Goal: Task Accomplishment & Management: Use online tool/utility

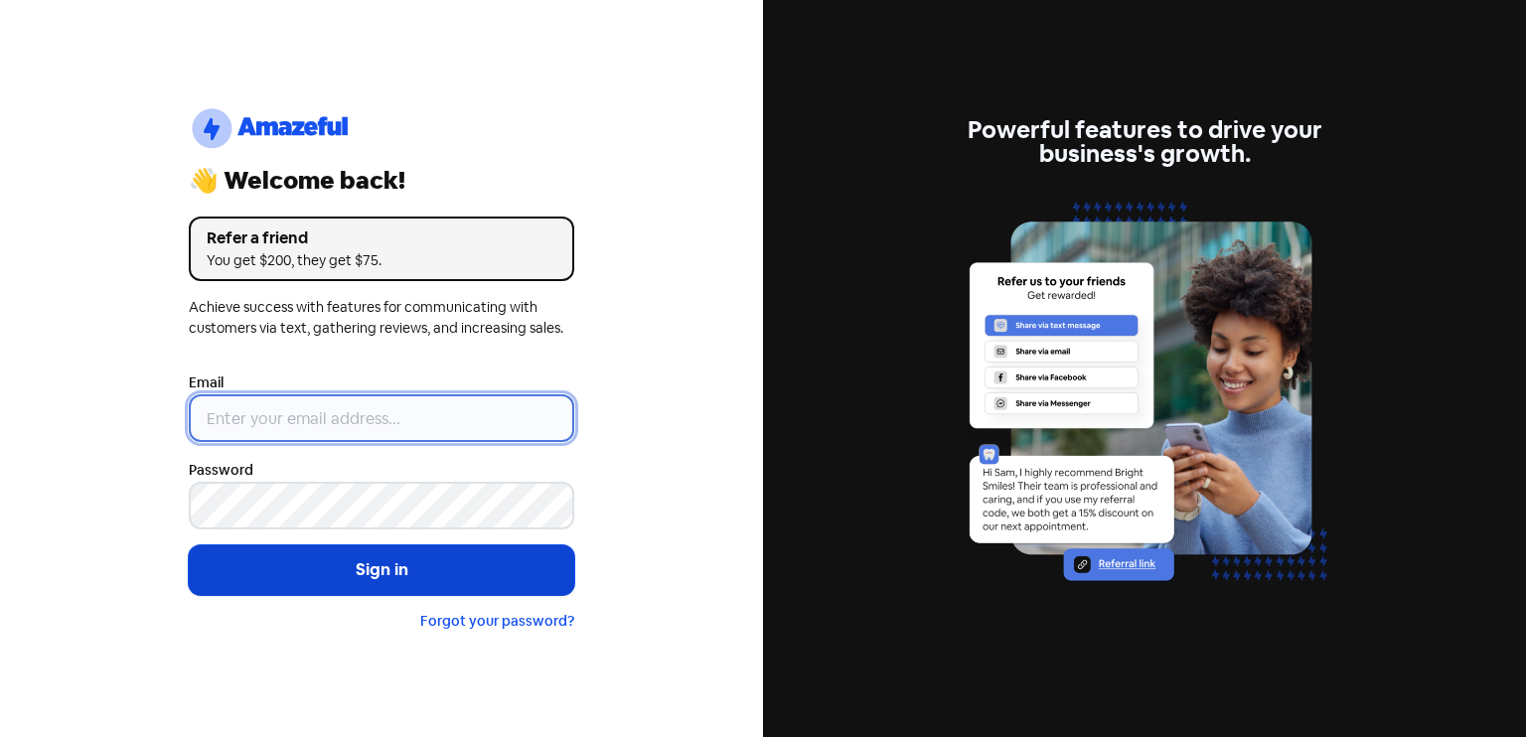
type input "[EMAIL_ADDRESS][DOMAIN_NAME]"
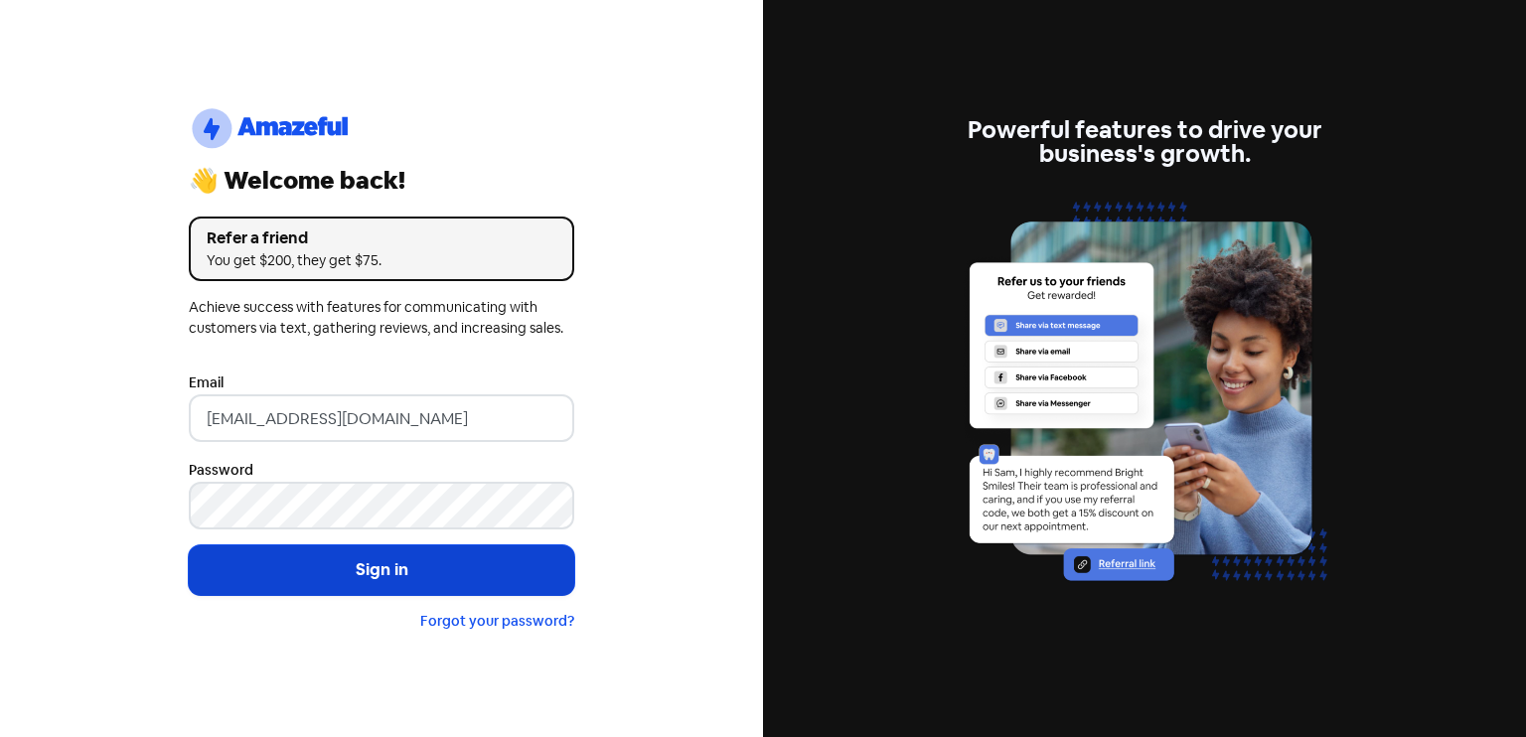
click at [383, 563] on button "Sign in" at bounding box center [382, 570] width 386 height 50
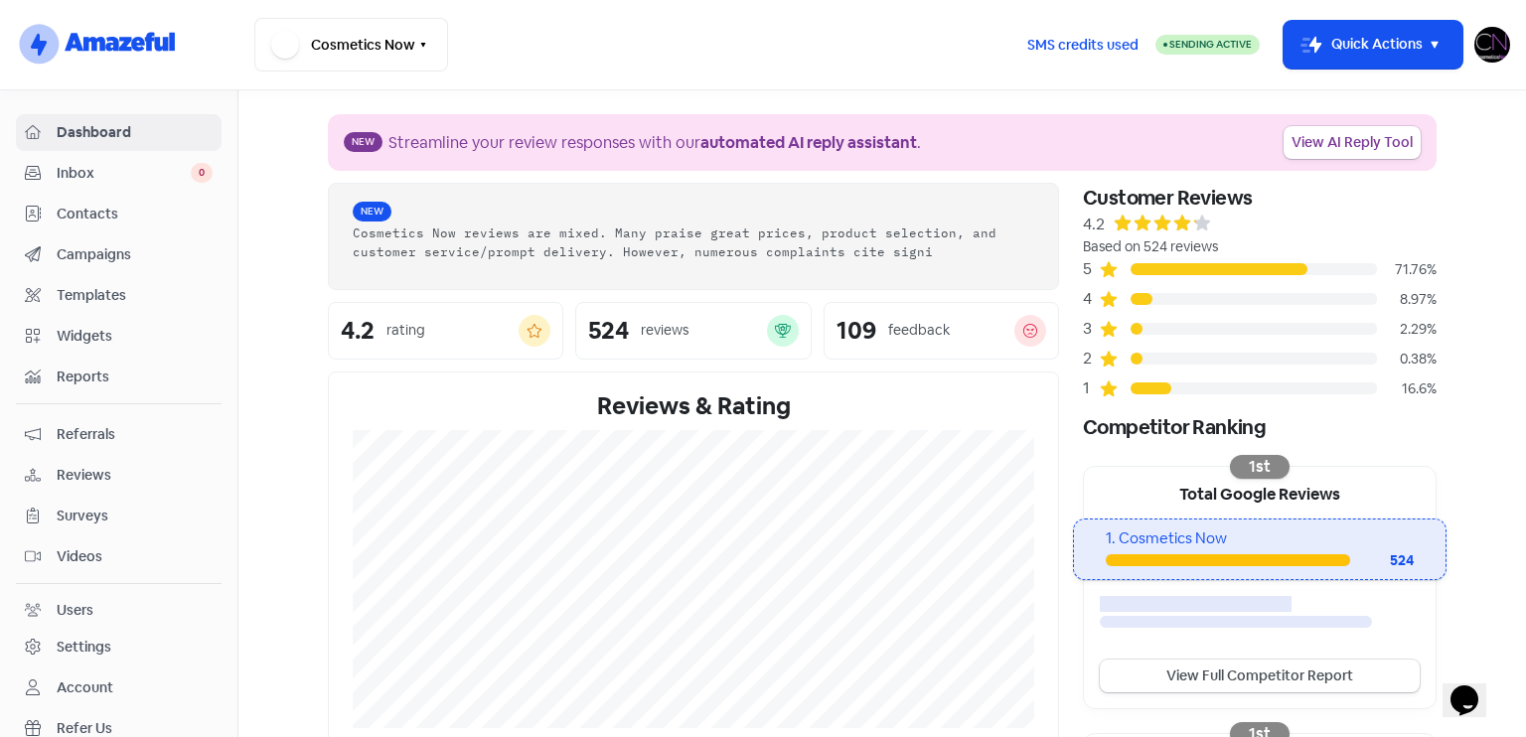
click at [93, 465] on span "Reviews" at bounding box center [135, 475] width 156 height 21
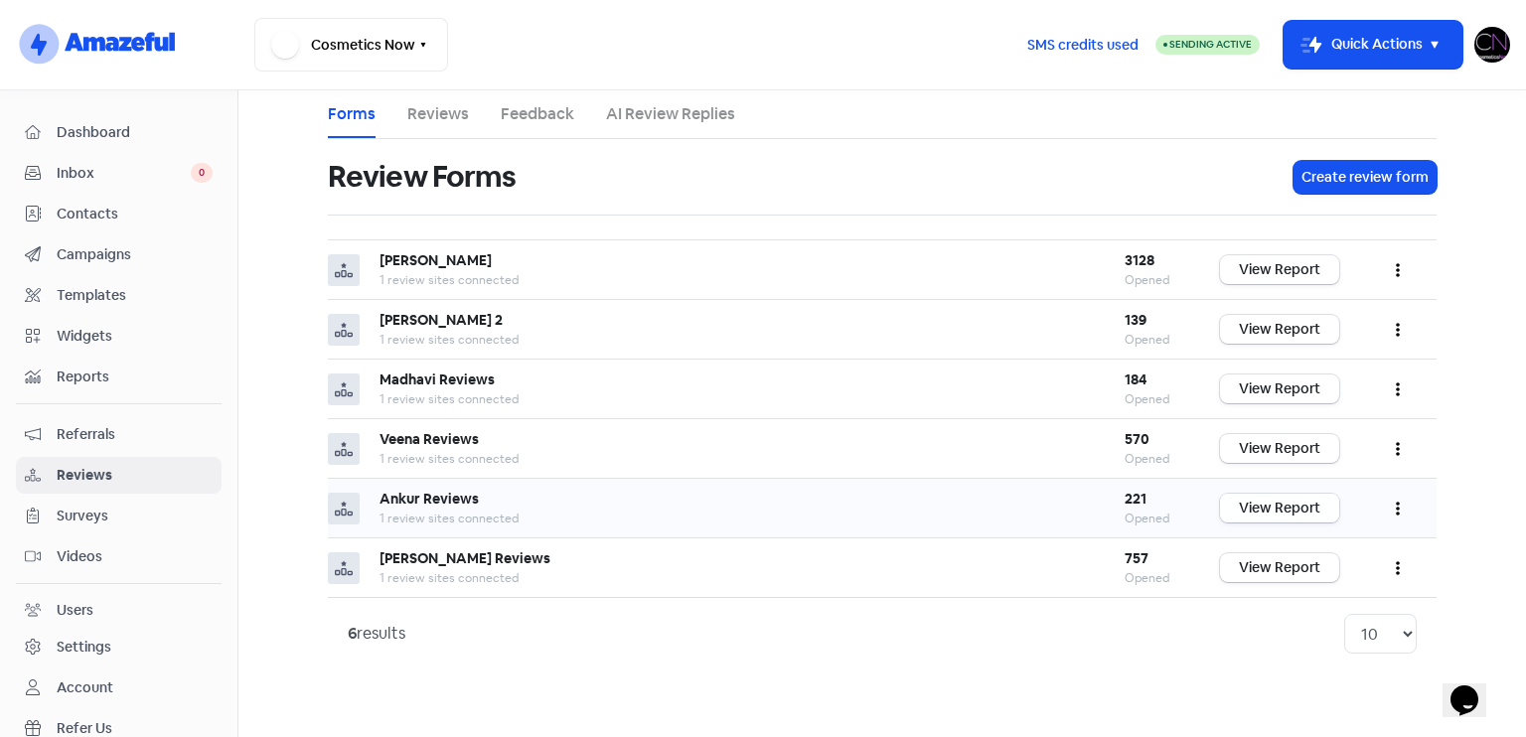
click at [1280, 512] on link "View Report" at bounding box center [1279, 508] width 119 height 29
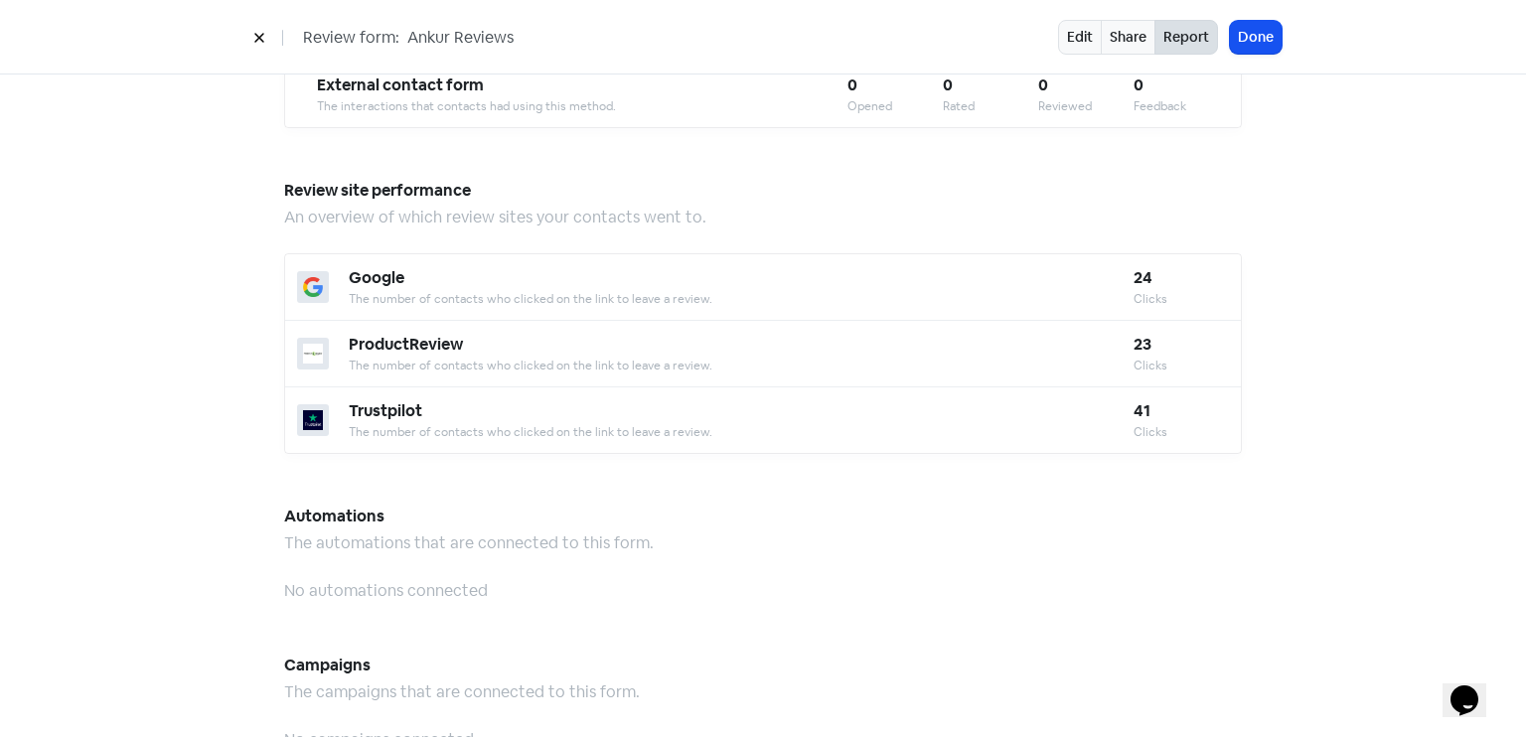
scroll to position [2042, 0]
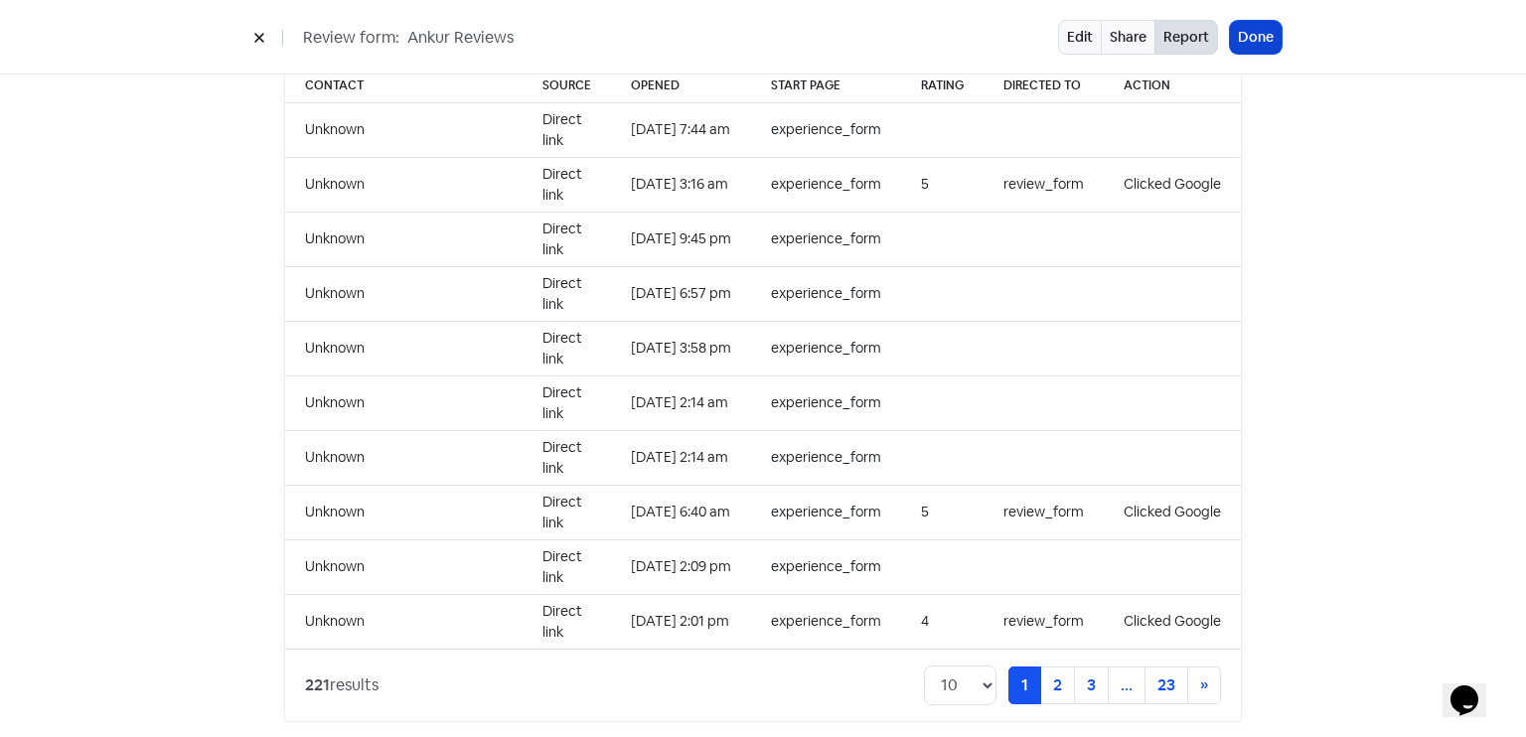
click at [1254, 31] on button "Done" at bounding box center [1256, 37] width 52 height 33
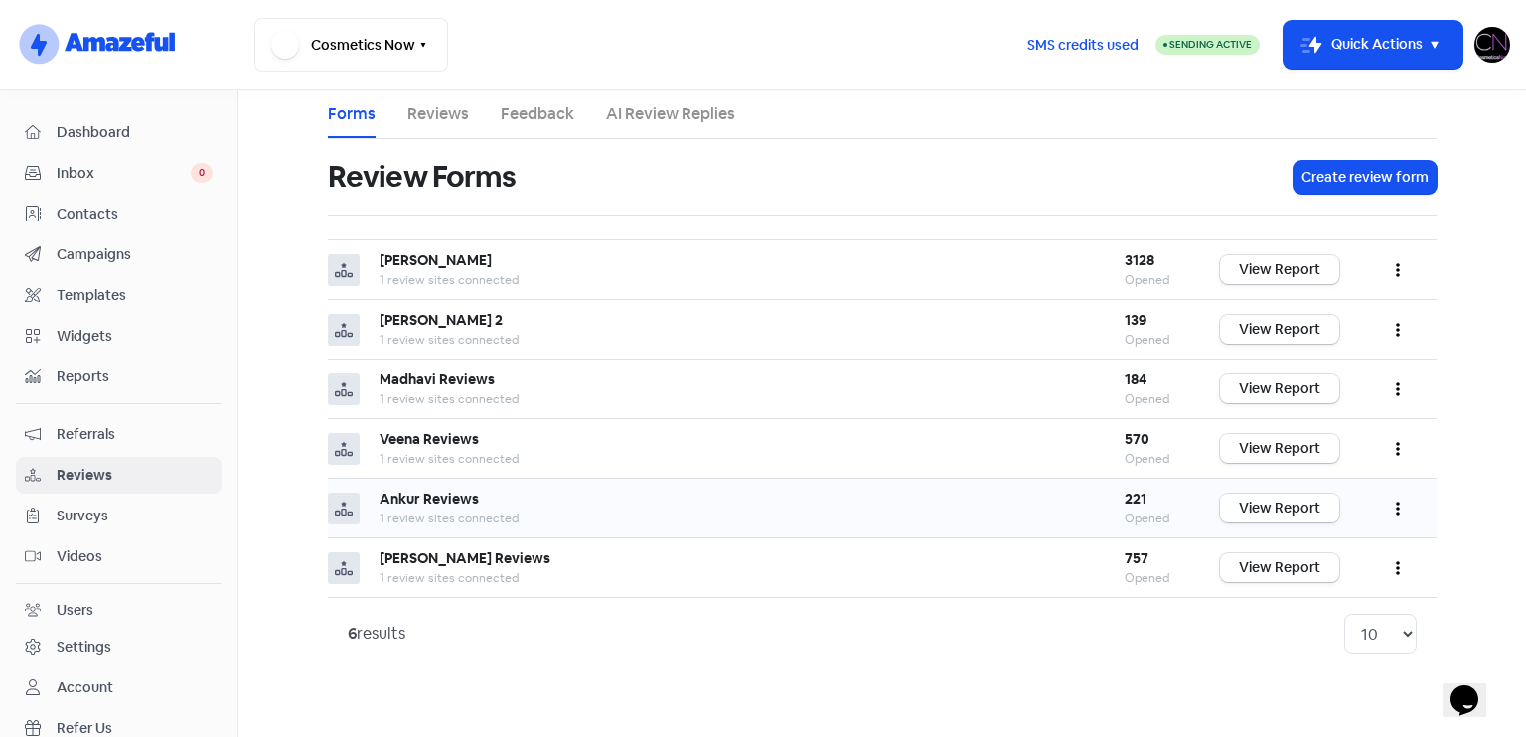
click at [1304, 509] on link "View Report" at bounding box center [1279, 508] width 119 height 29
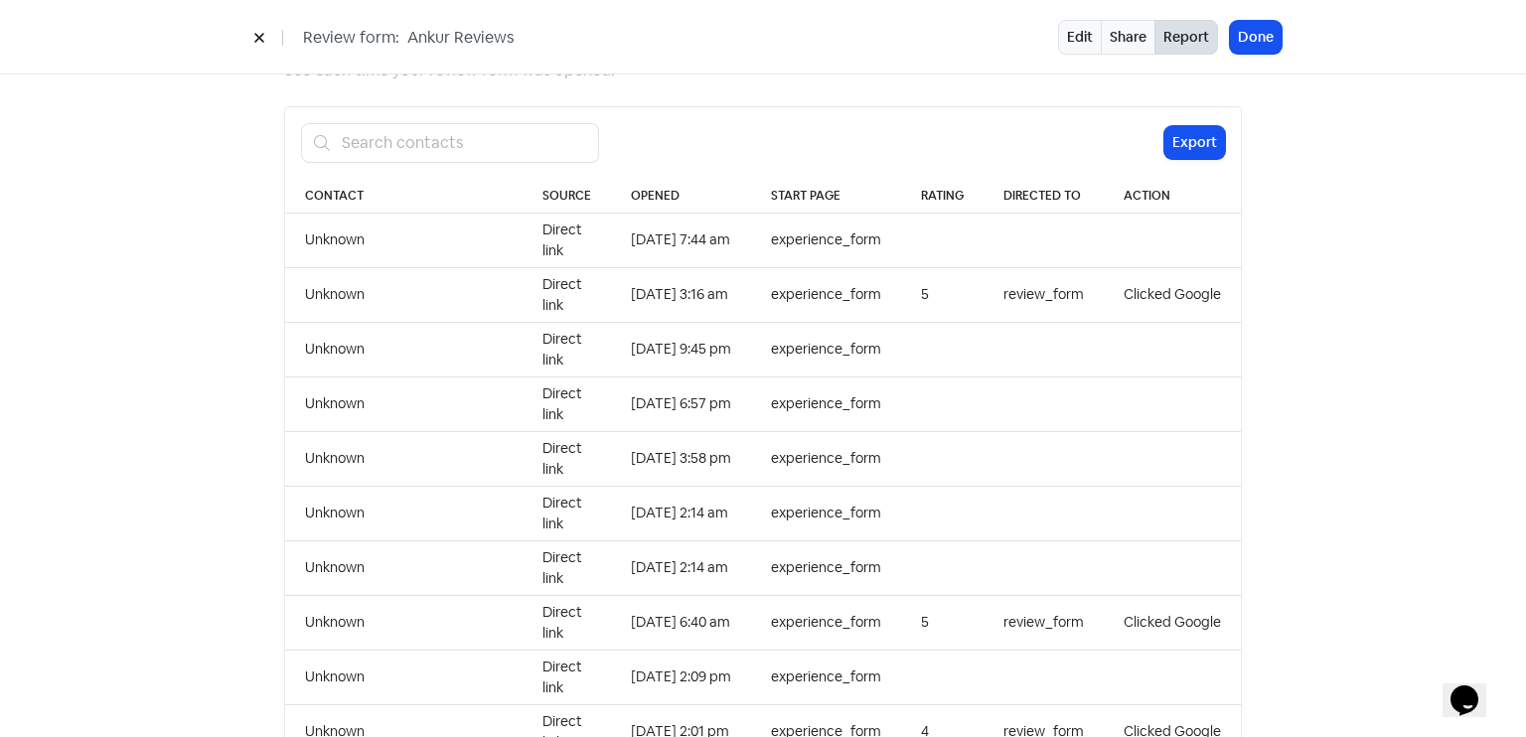
scroll to position [2042, 0]
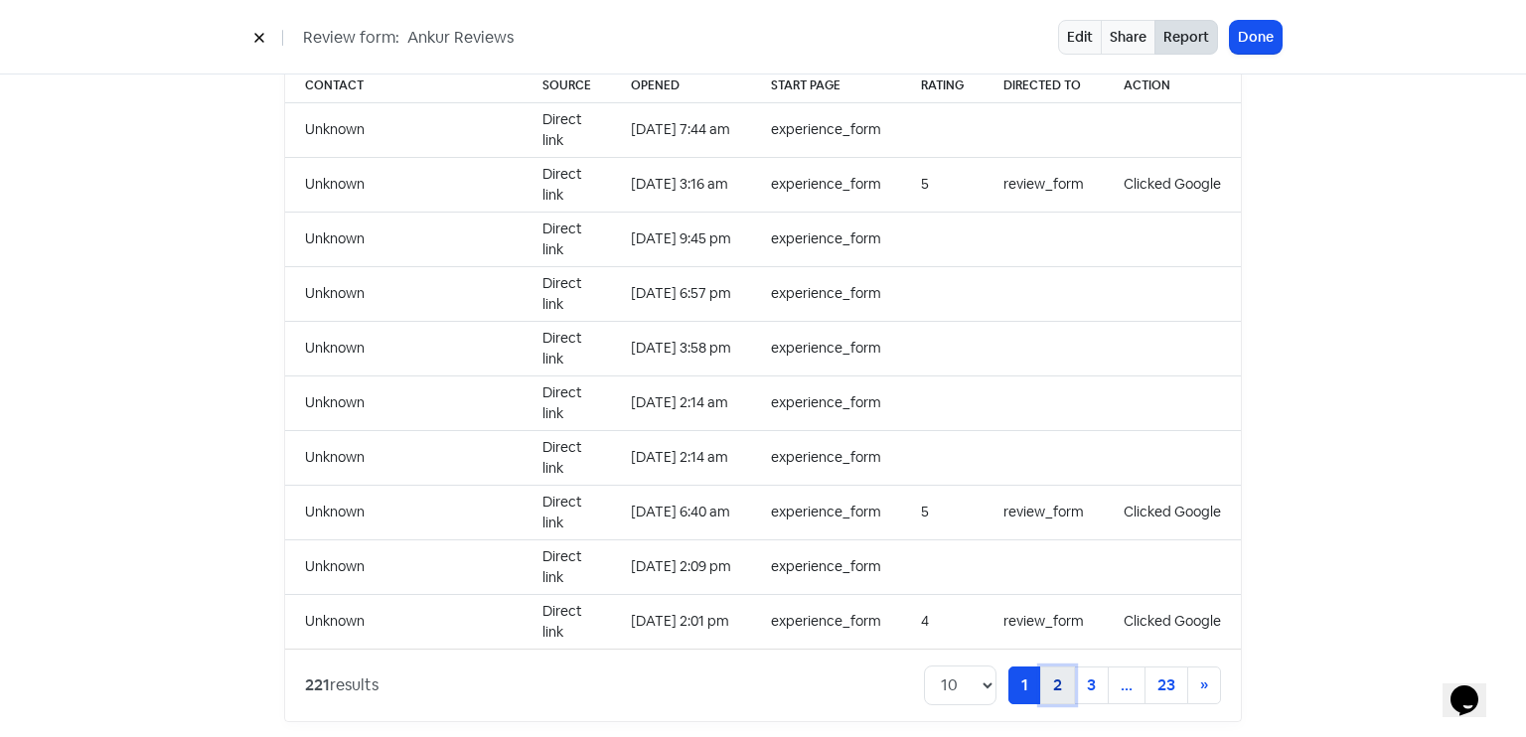
click at [1057, 667] on link "2" at bounding box center [1057, 686] width 35 height 38
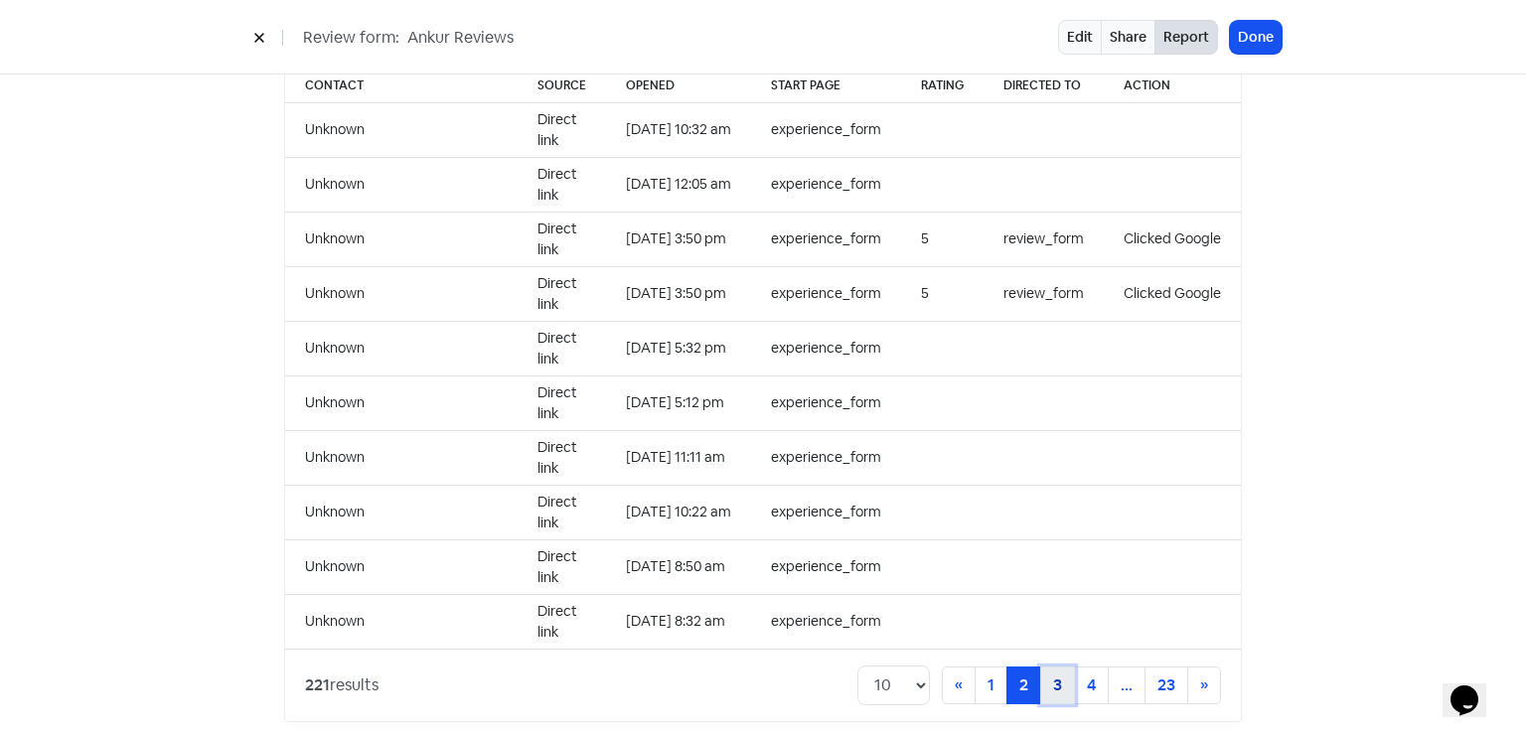
click at [1042, 667] on link "3" at bounding box center [1057, 686] width 35 height 38
click at [1053, 667] on link "4" at bounding box center [1057, 686] width 35 height 38
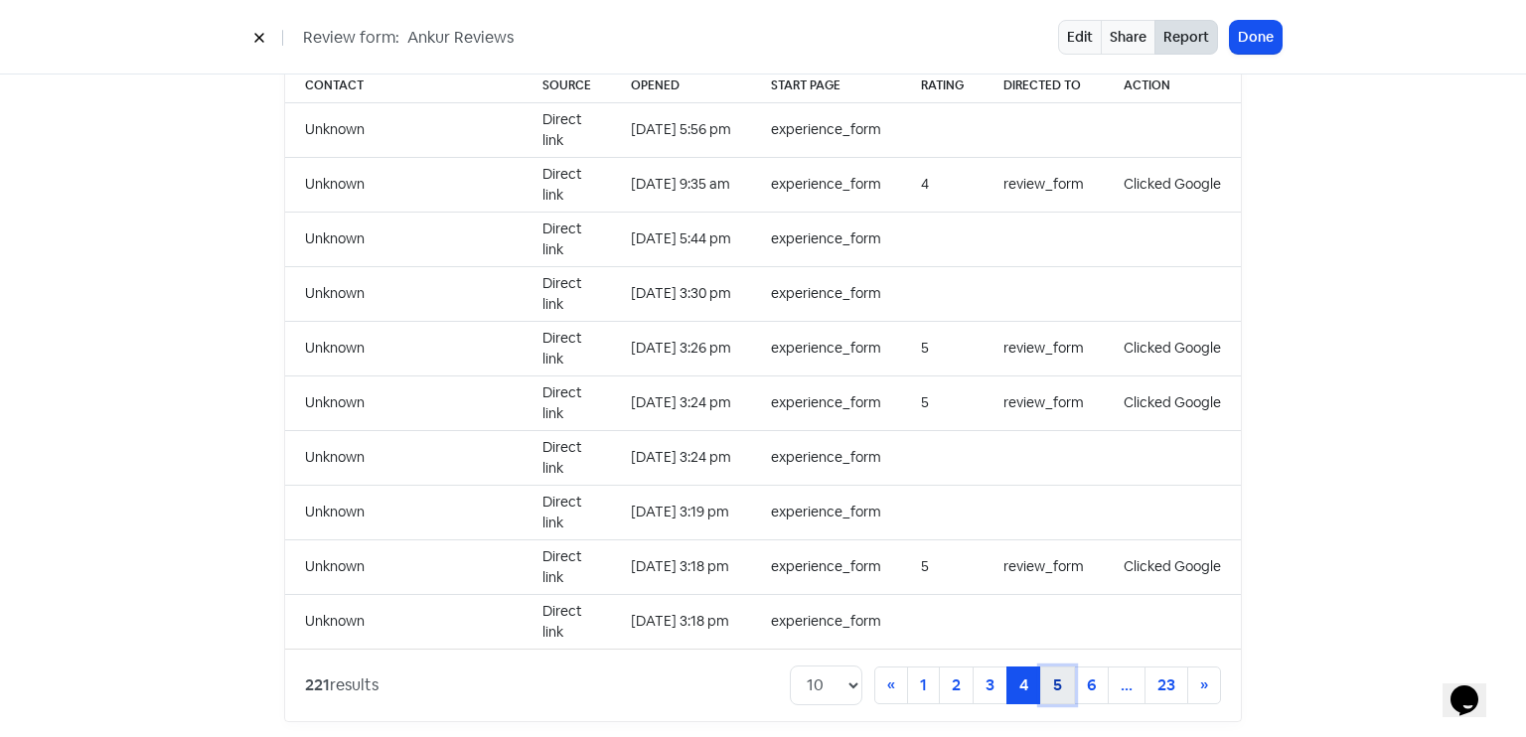
click at [1040, 668] on link "5" at bounding box center [1057, 686] width 35 height 38
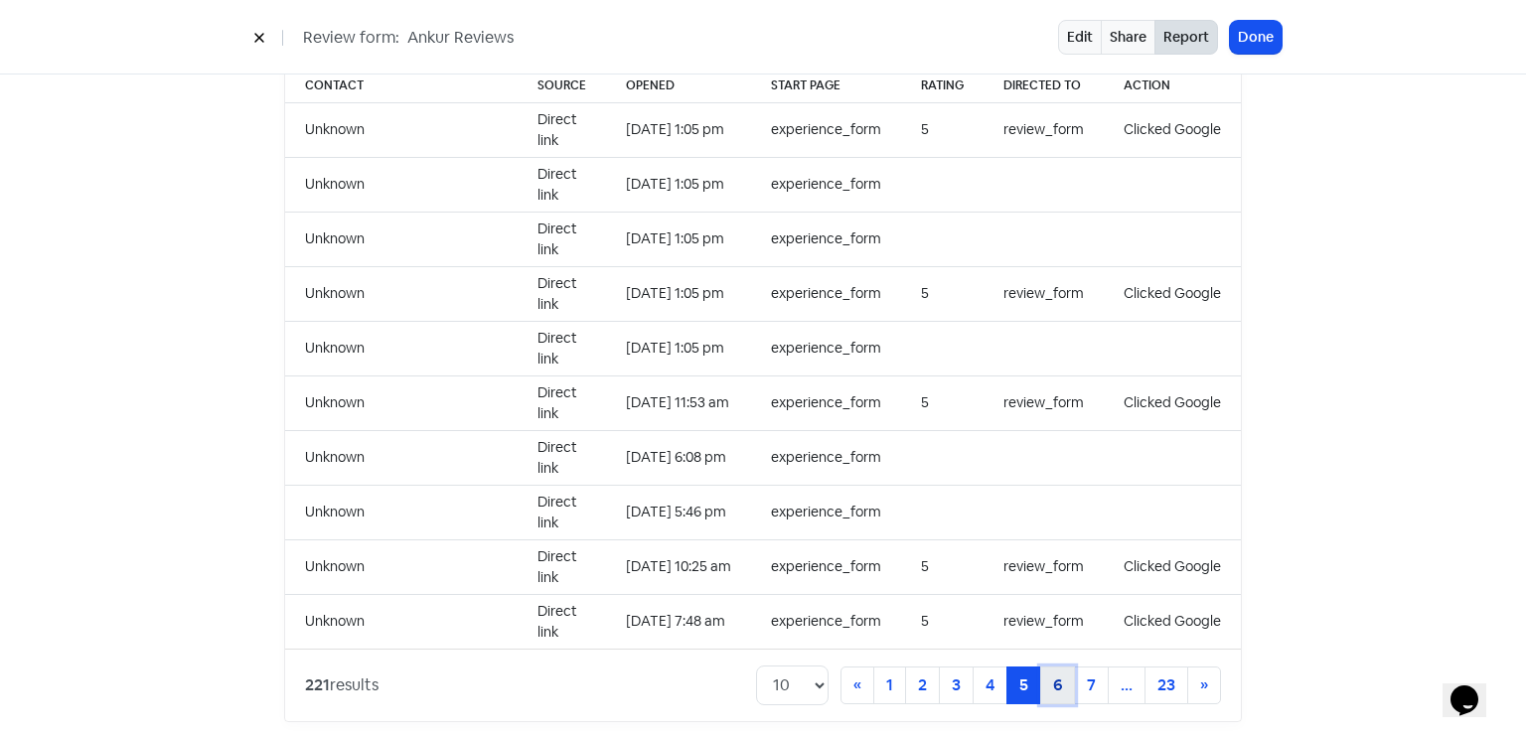
click at [1046, 667] on link "6" at bounding box center [1057, 686] width 35 height 38
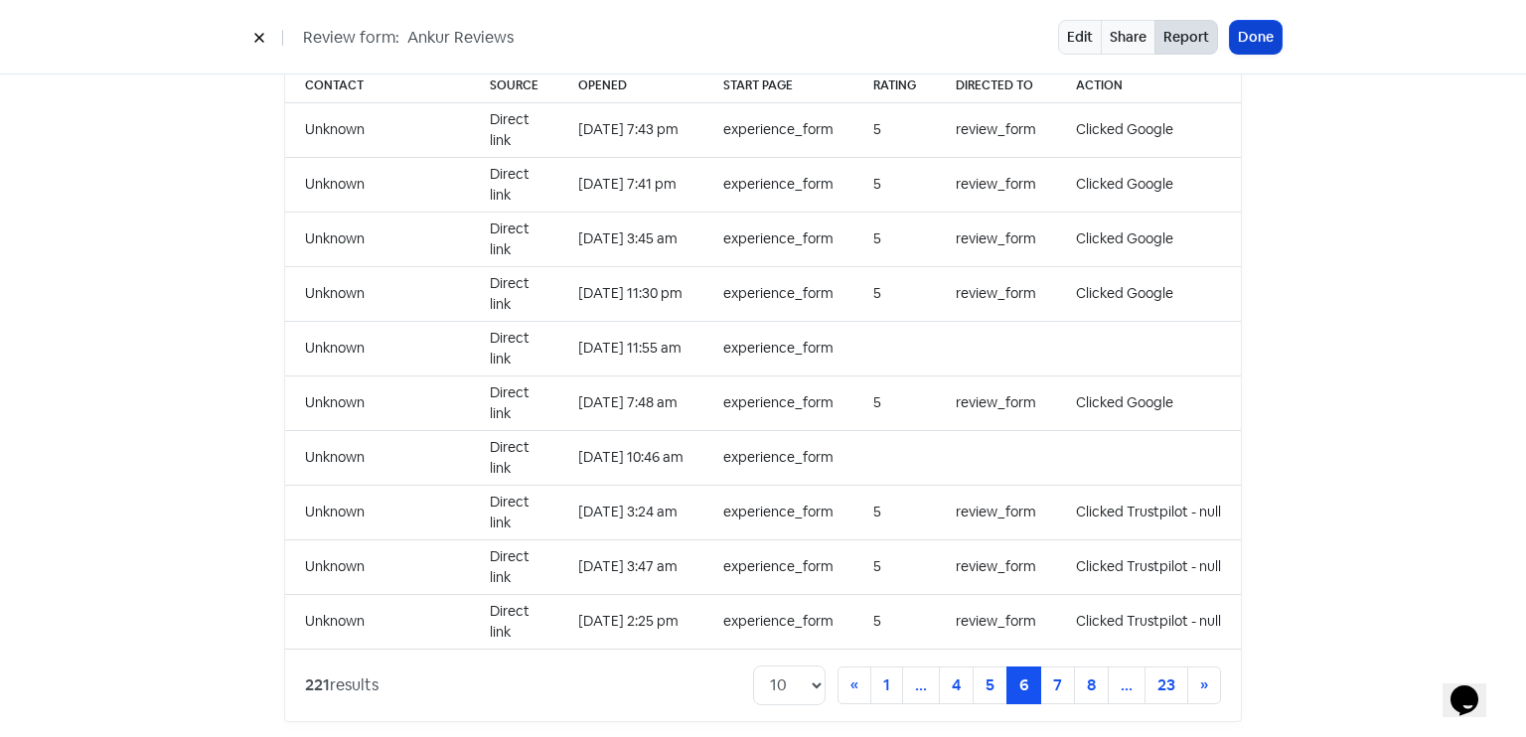
click at [1262, 50] on button "Done" at bounding box center [1256, 37] width 52 height 33
